Goal: Information Seeking & Learning: Learn about a topic

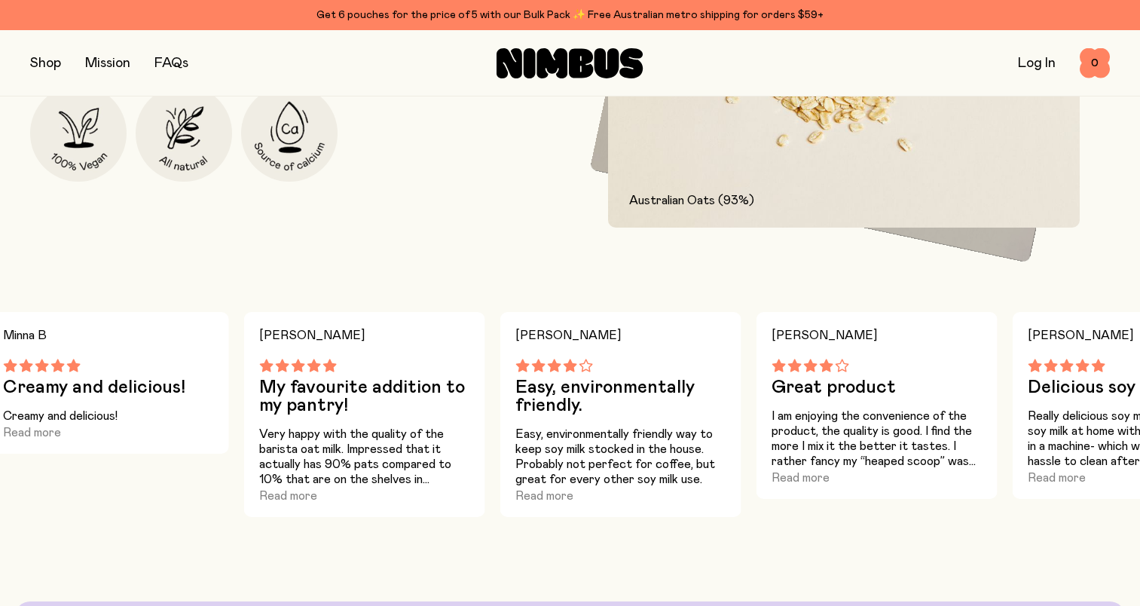
scroll to position [603, 0]
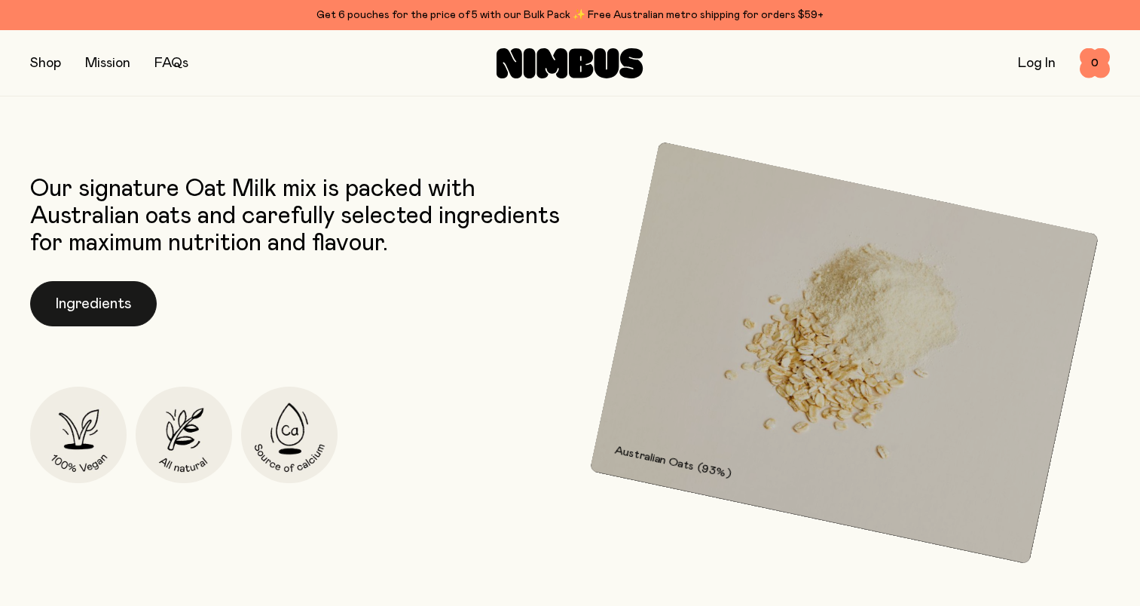
click at [81, 312] on button "Ingredients" at bounding box center [93, 303] width 127 height 45
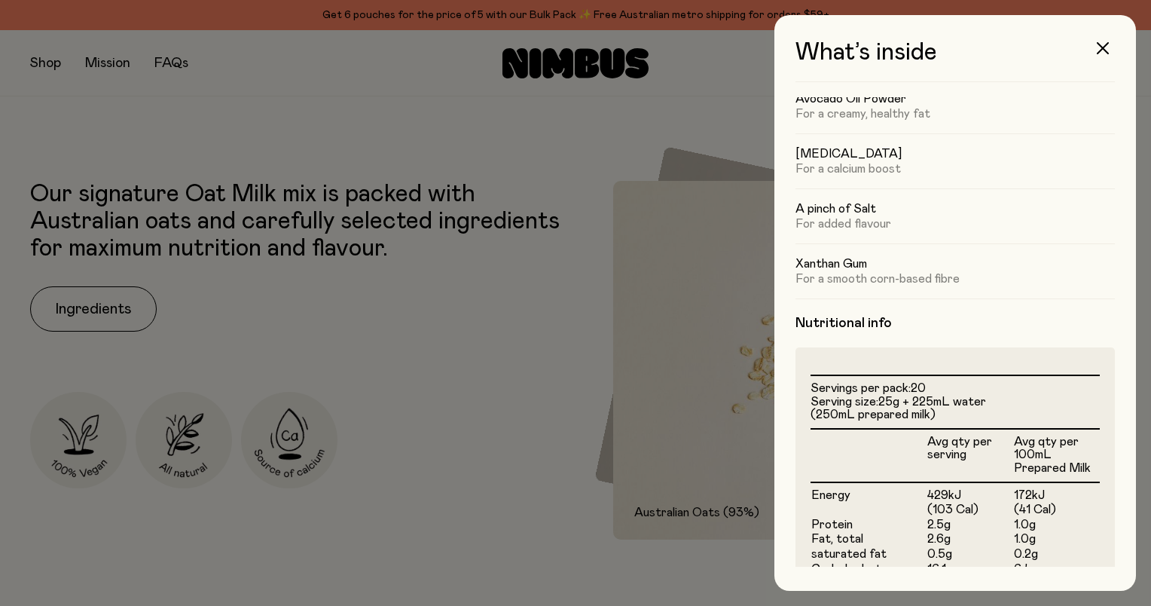
scroll to position [0, 0]
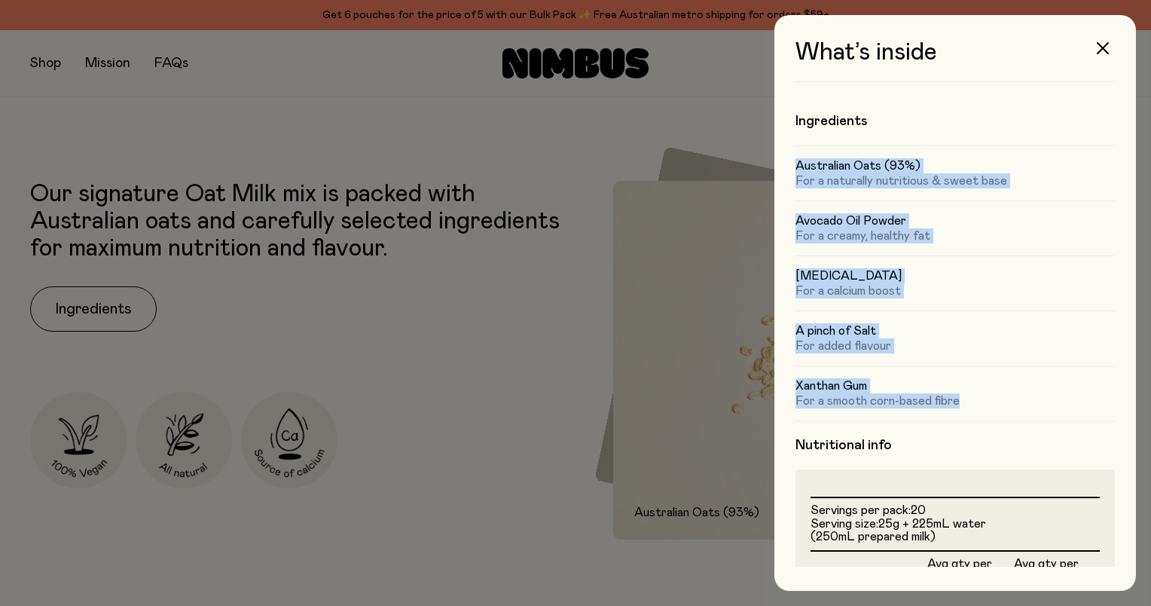
drag, startPoint x: 798, startPoint y: 164, endPoint x: 960, endPoint y: 399, distance: 285.8
click at [960, 399] on div "Australian Oats (93%) For a naturally nutritious & sweet base Avocado Oil Powde…" at bounding box center [954, 282] width 319 height 275
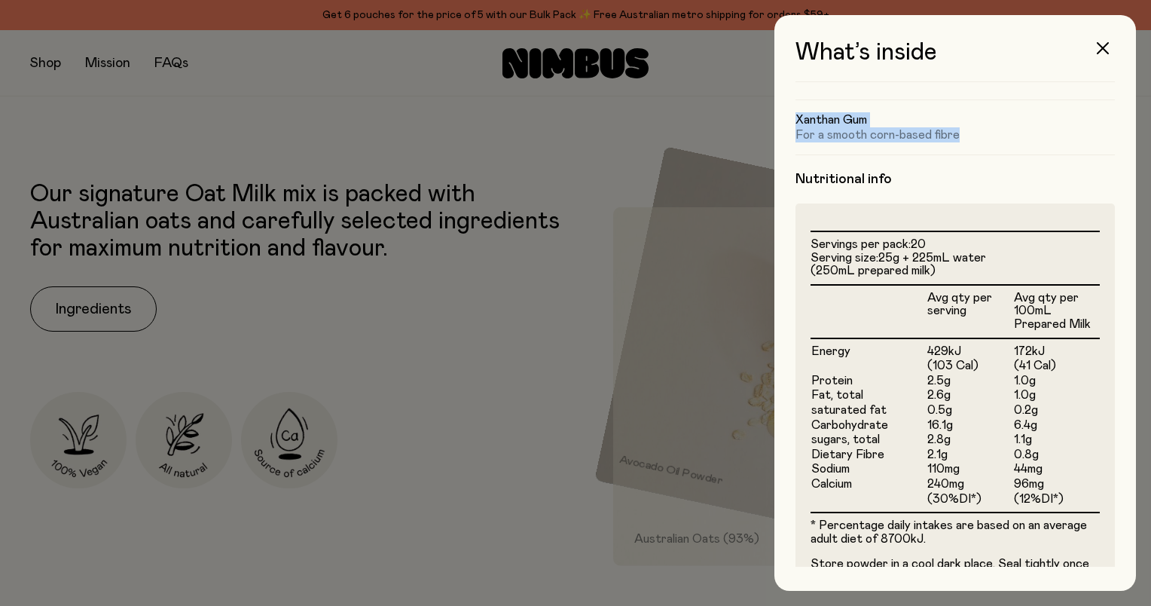
scroll to position [377, 0]
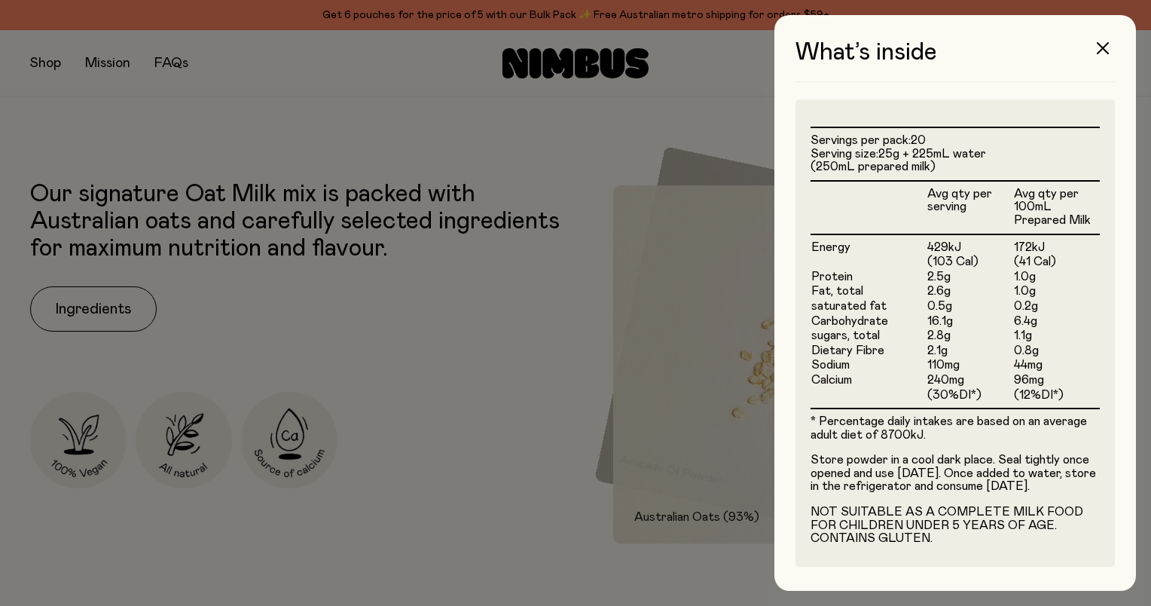
click at [544, 453] on div at bounding box center [575, 303] width 1151 height 606
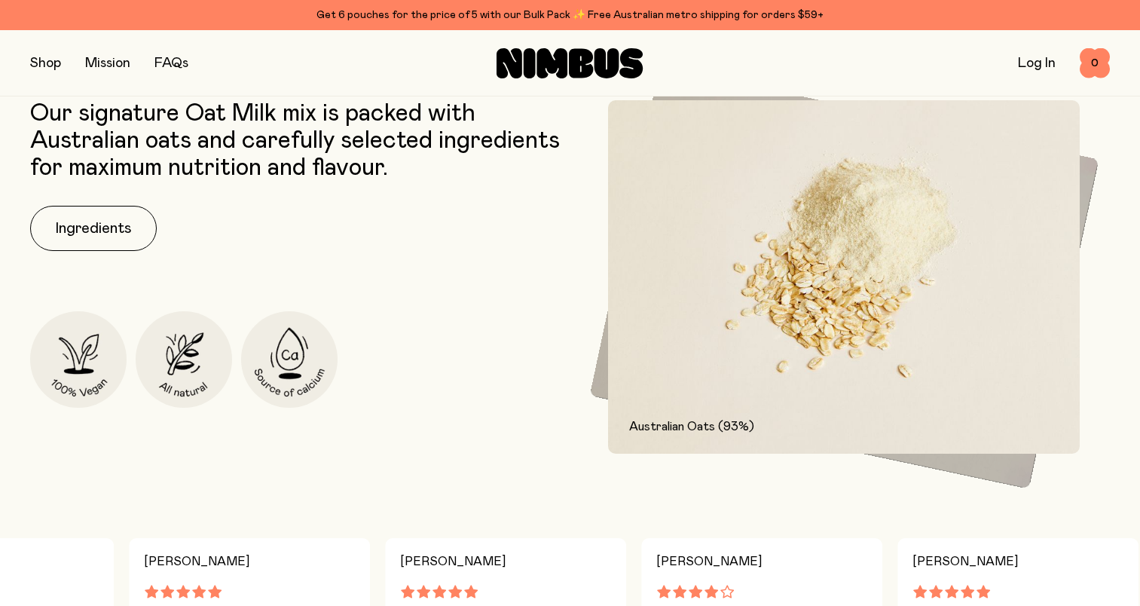
scroll to position [753, 0]
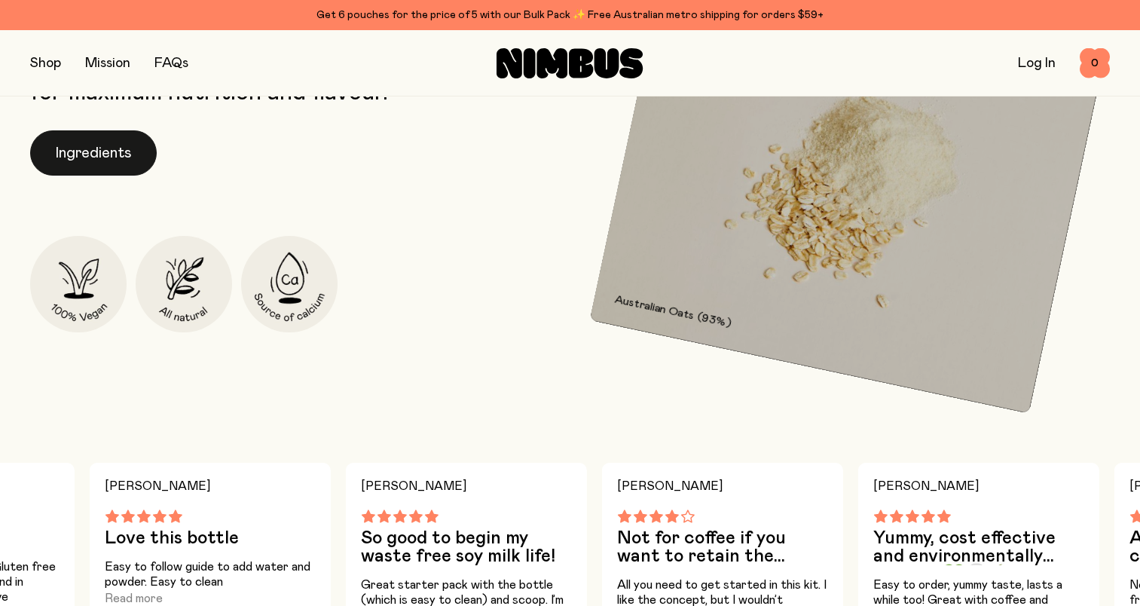
click at [54, 152] on button "Ingredients" at bounding box center [93, 152] width 127 height 45
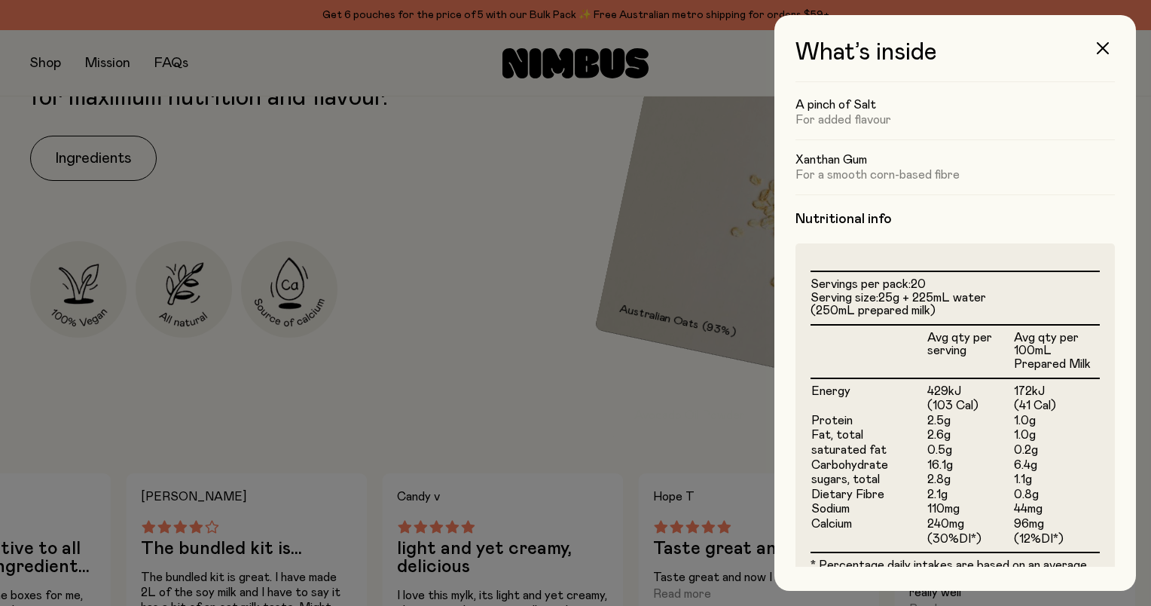
scroll to position [301, 0]
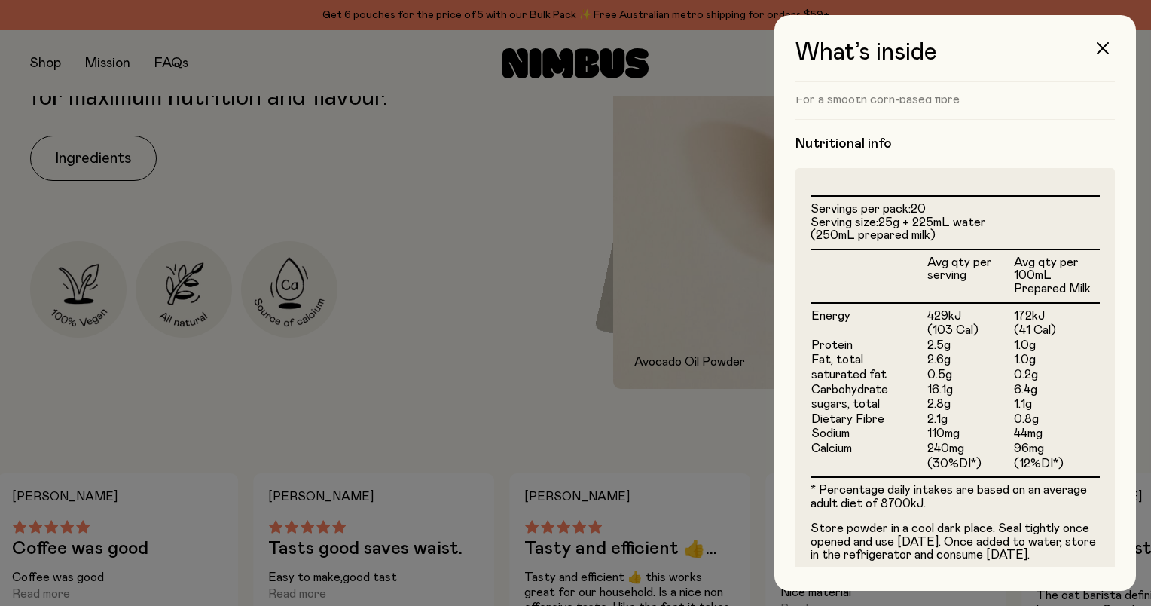
click at [400, 220] on div at bounding box center [575, 303] width 1151 height 606
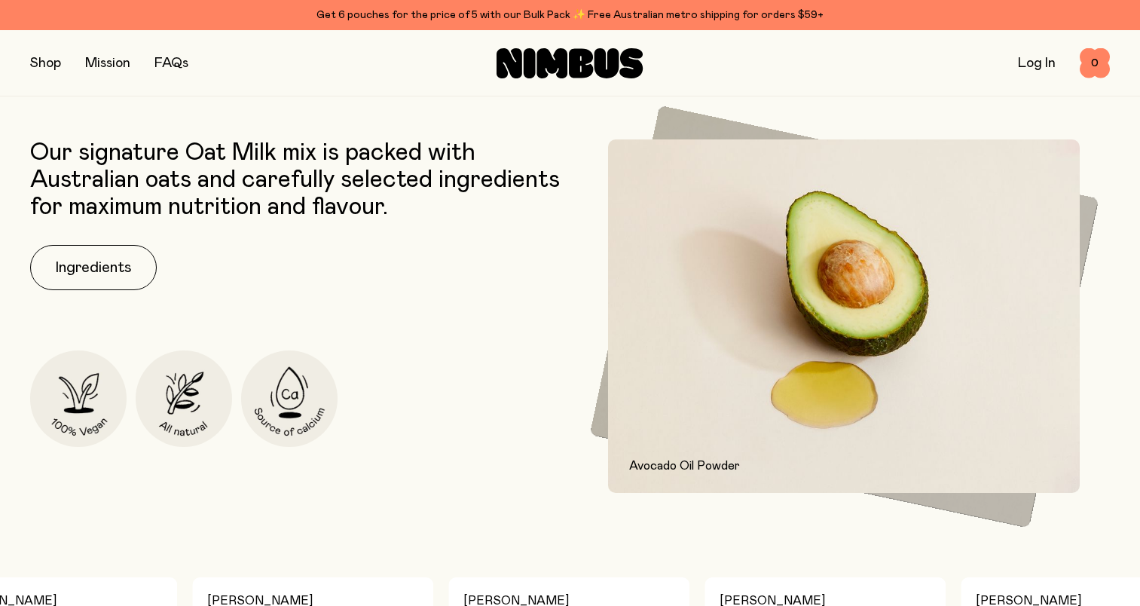
scroll to position [0, 0]
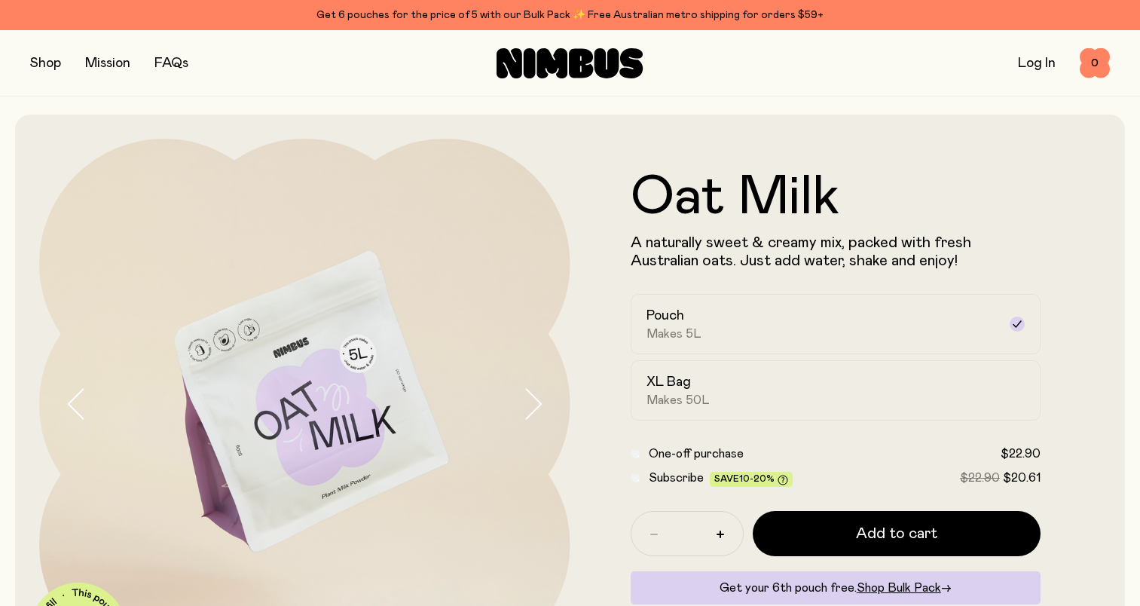
click at [51, 72] on button "button" at bounding box center [45, 63] width 31 height 21
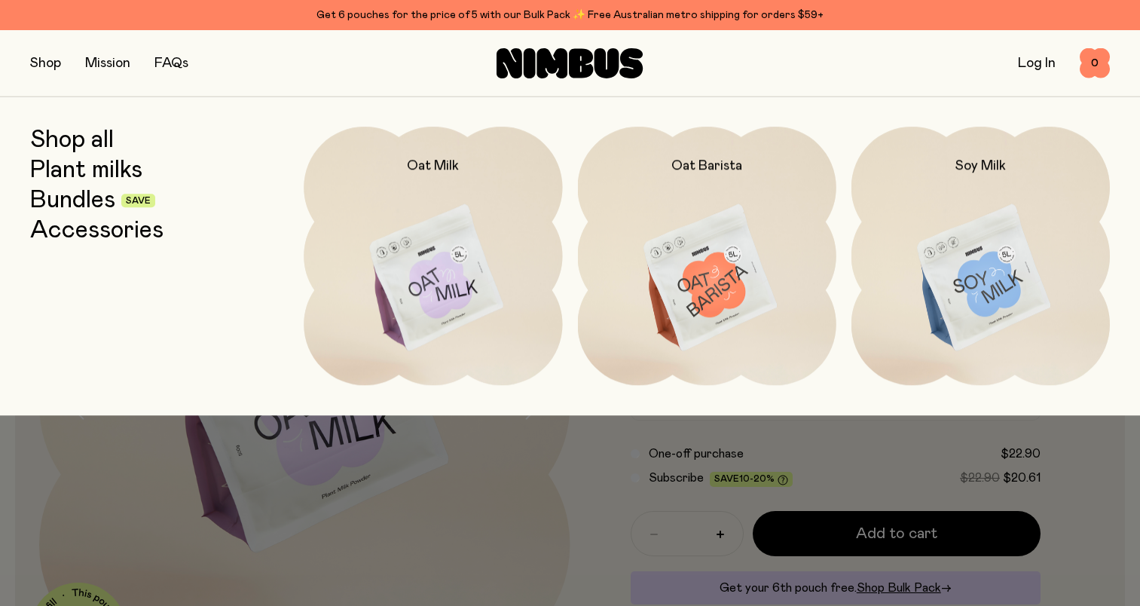
click at [72, 207] on link "Bundles" at bounding box center [72, 200] width 85 height 27
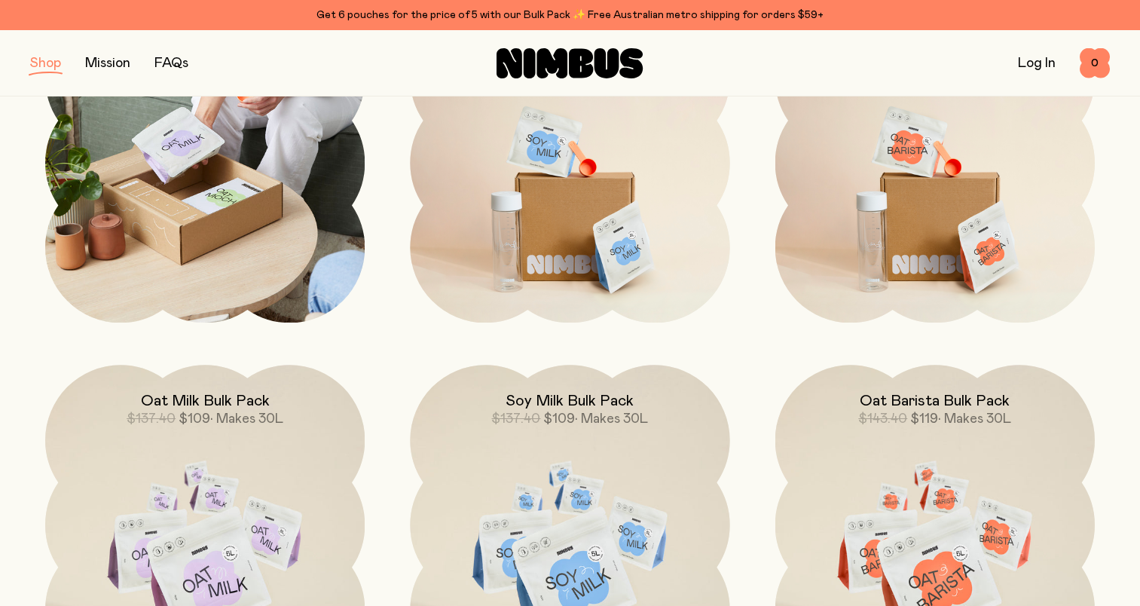
scroll to position [301, 0]
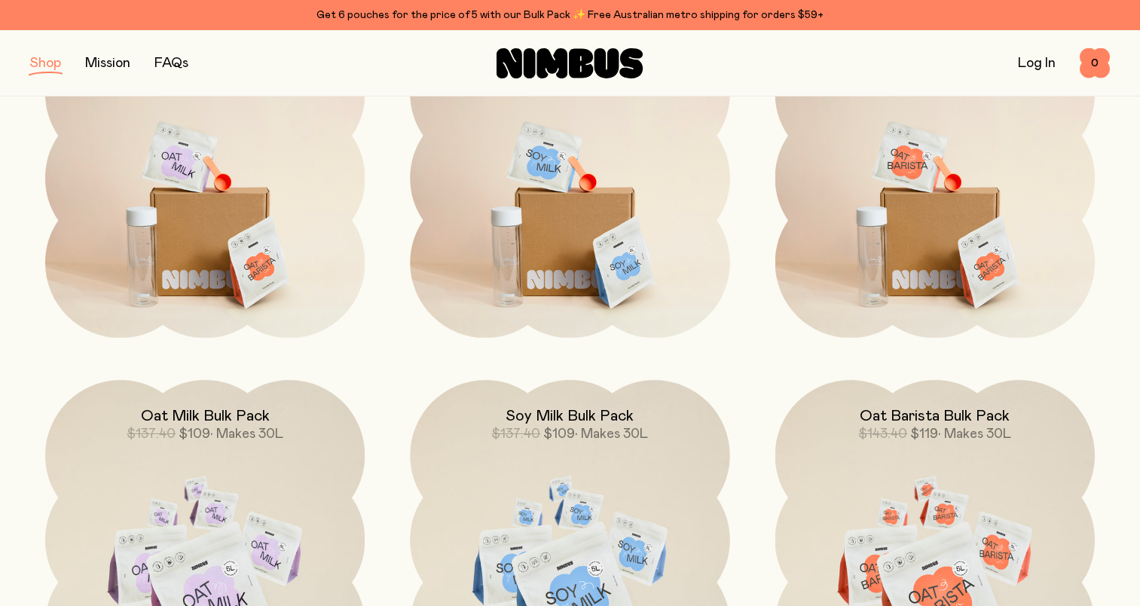
click at [44, 60] on button "button" at bounding box center [45, 63] width 31 height 21
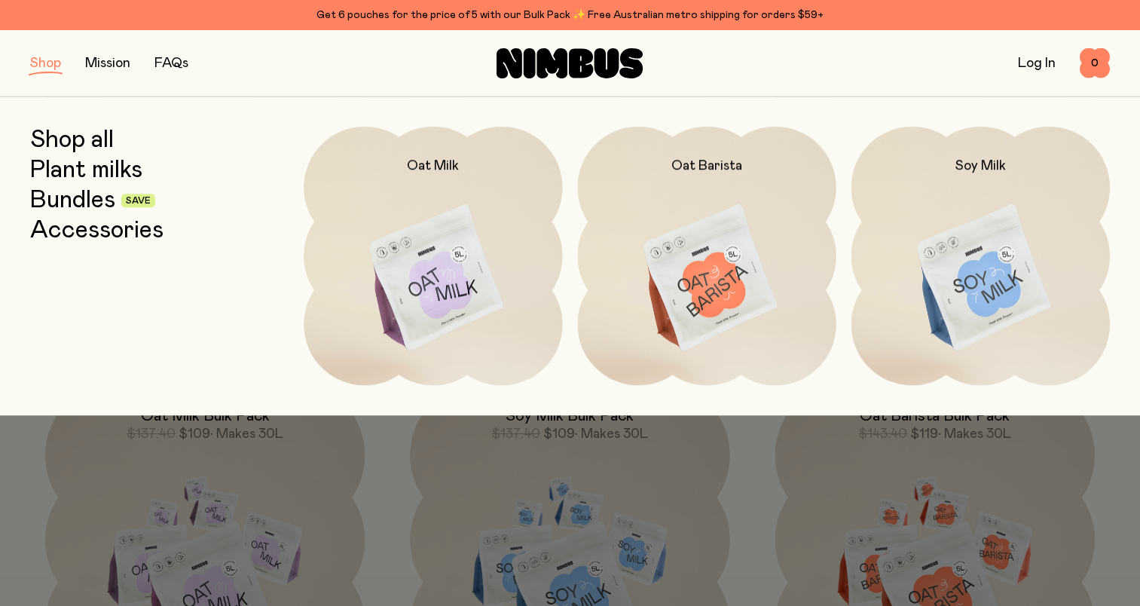
click at [56, 173] on link "Plant milks" at bounding box center [86, 170] width 112 height 27
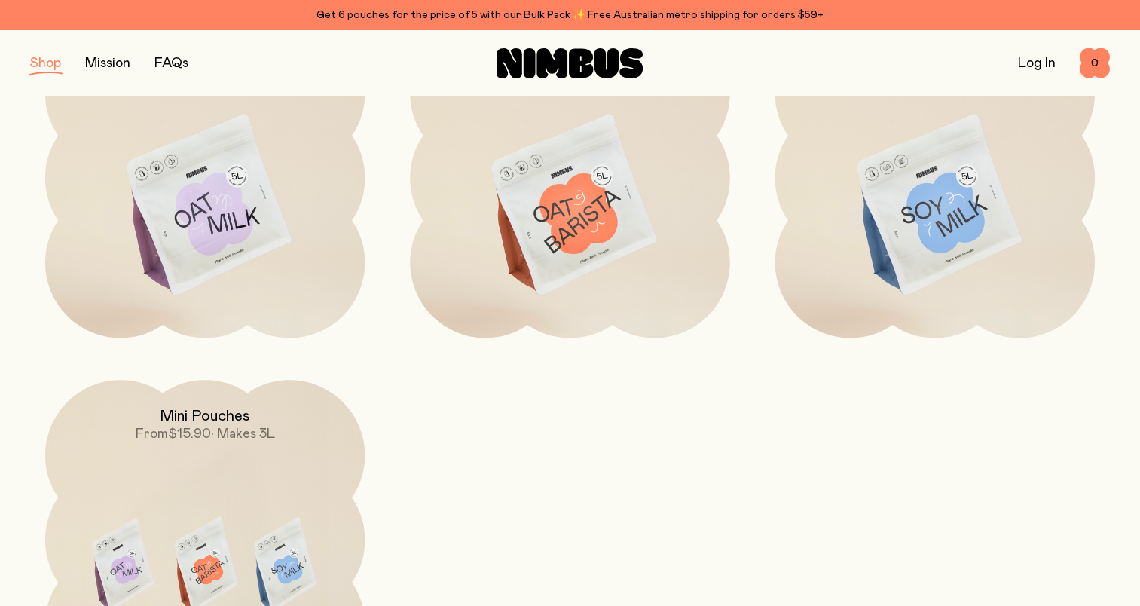
scroll to position [151, 0]
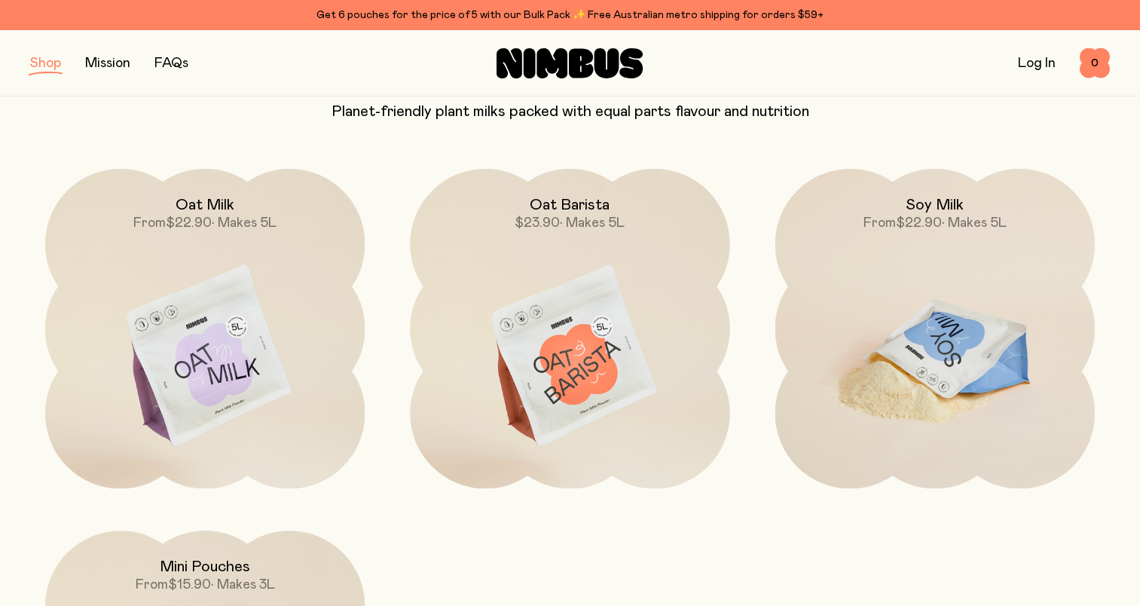
click at [940, 322] on img at bounding box center [934, 357] width 319 height 376
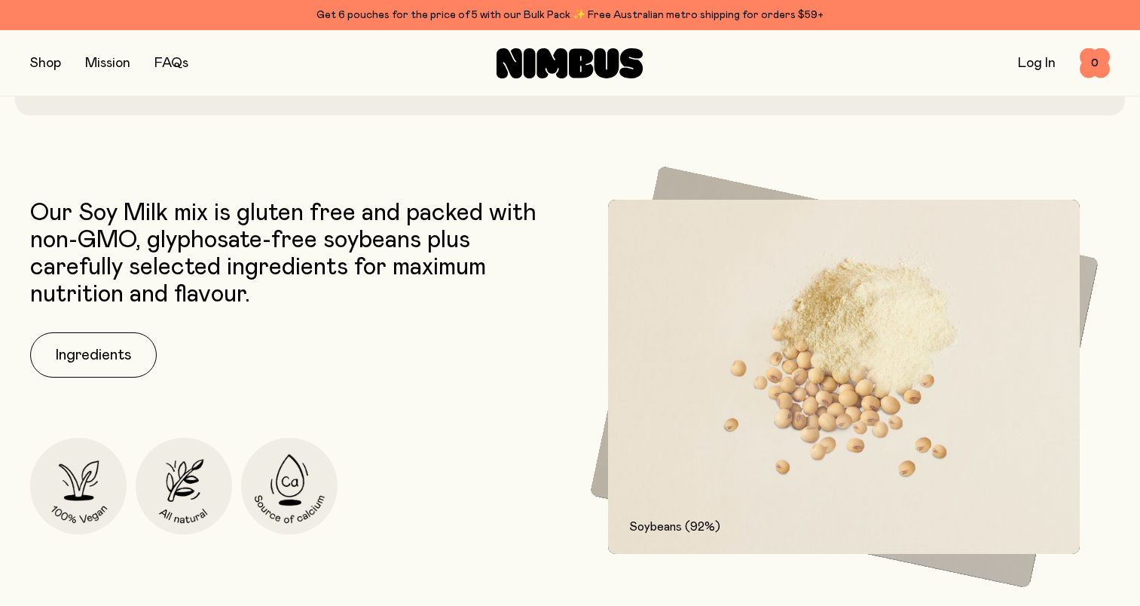
scroll to position [603, 0]
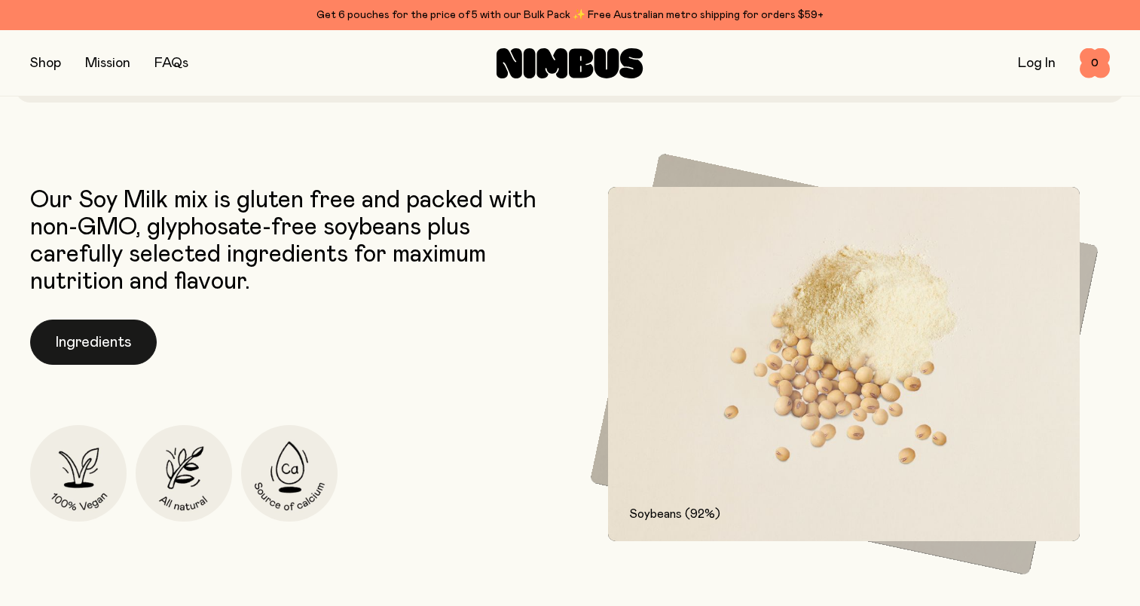
click at [107, 359] on button "Ingredients" at bounding box center [93, 341] width 127 height 45
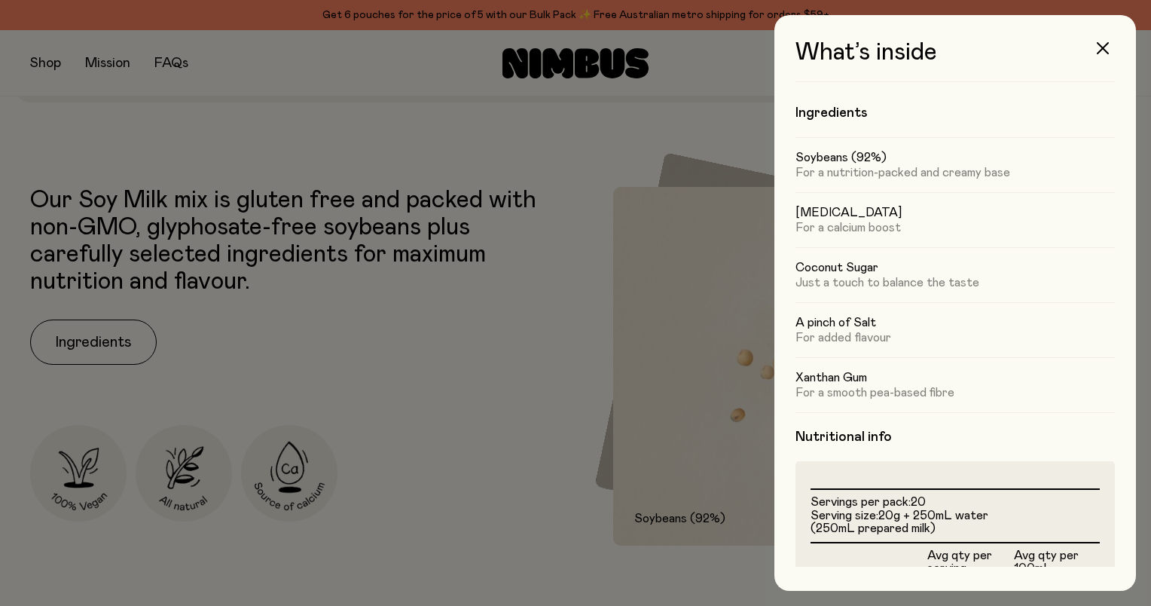
scroll to position [0, 0]
